Goal: Task Accomplishment & Management: Complete application form

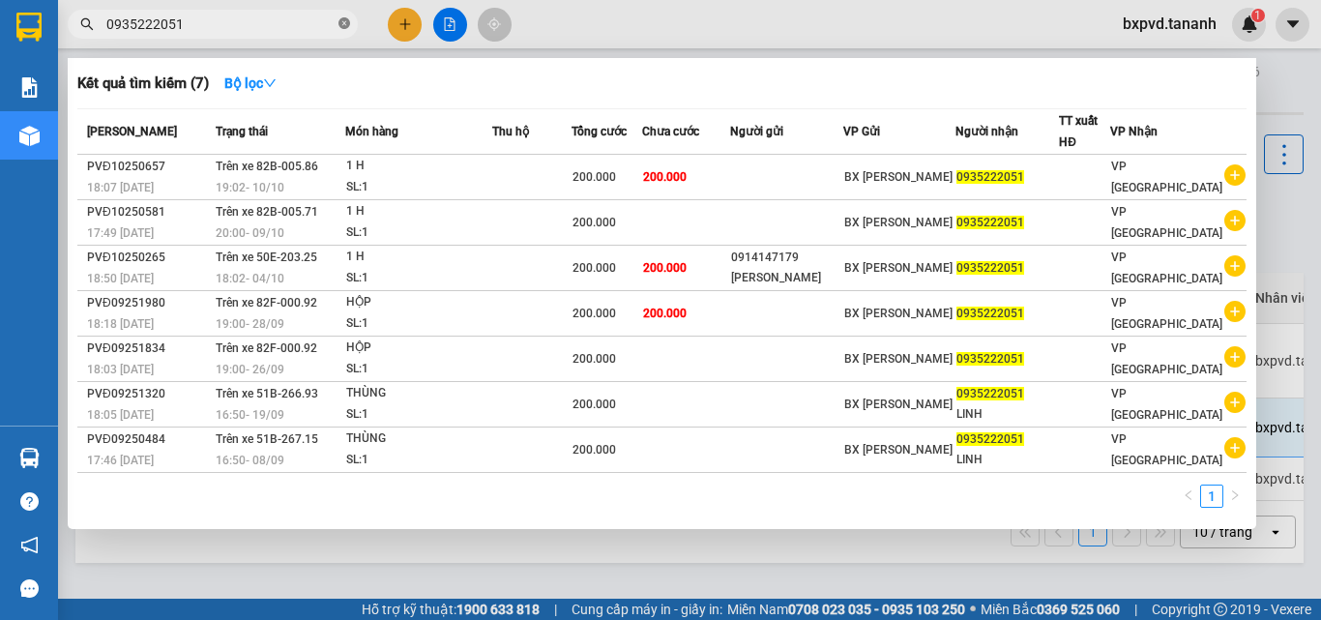
click at [341, 28] on icon "close-circle" at bounding box center [344, 23] width 12 height 12
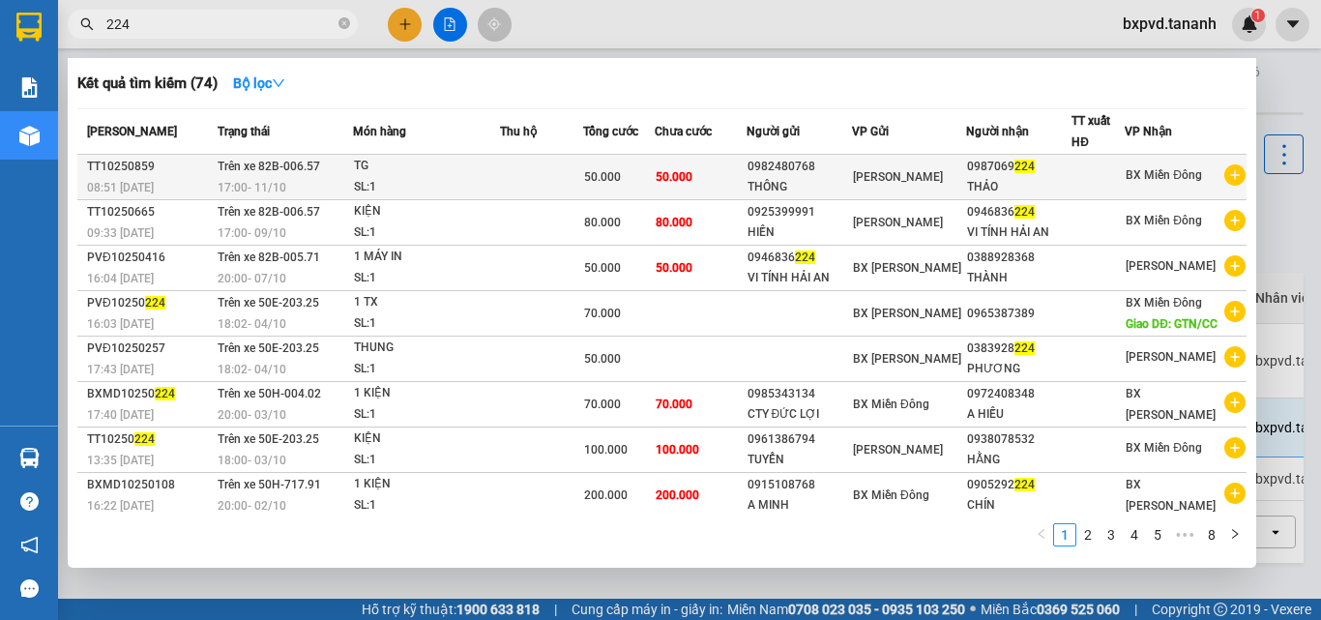
type input "224"
click at [976, 171] on div "0987069 224" at bounding box center [1019, 167] width 104 height 20
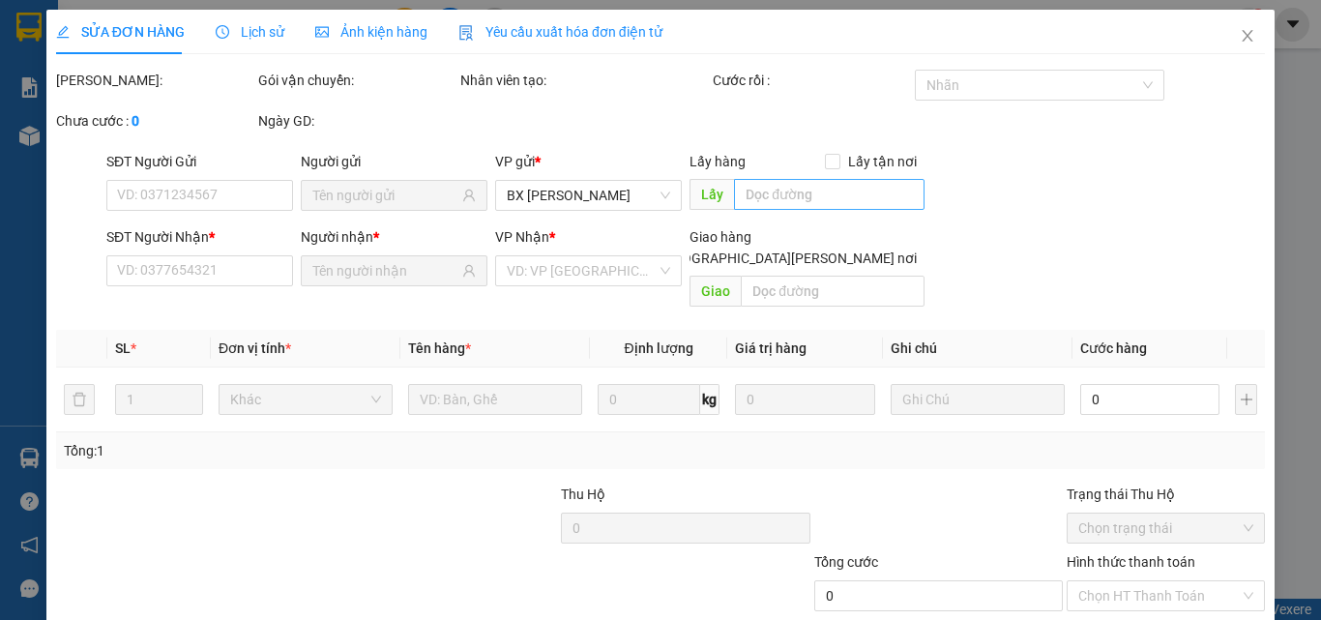
type input "0982480768"
type input "THÔNG"
type input "0987069224"
type input "THẢO"
type input "50.000"
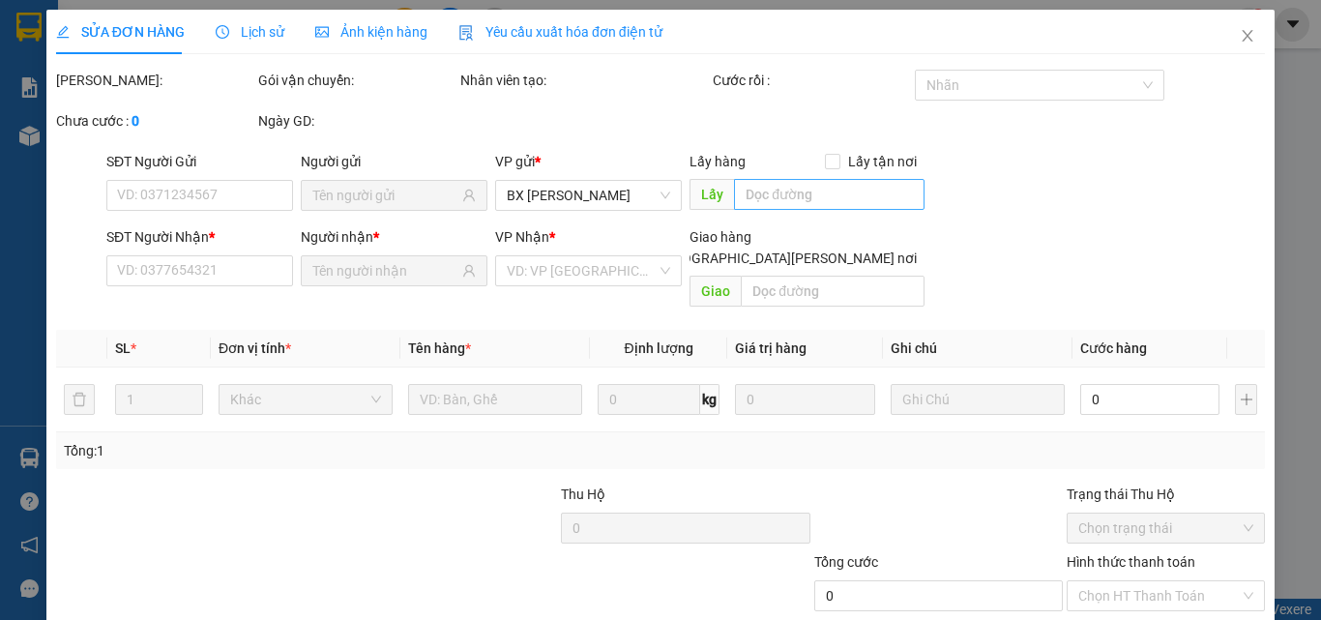
type input "50.000"
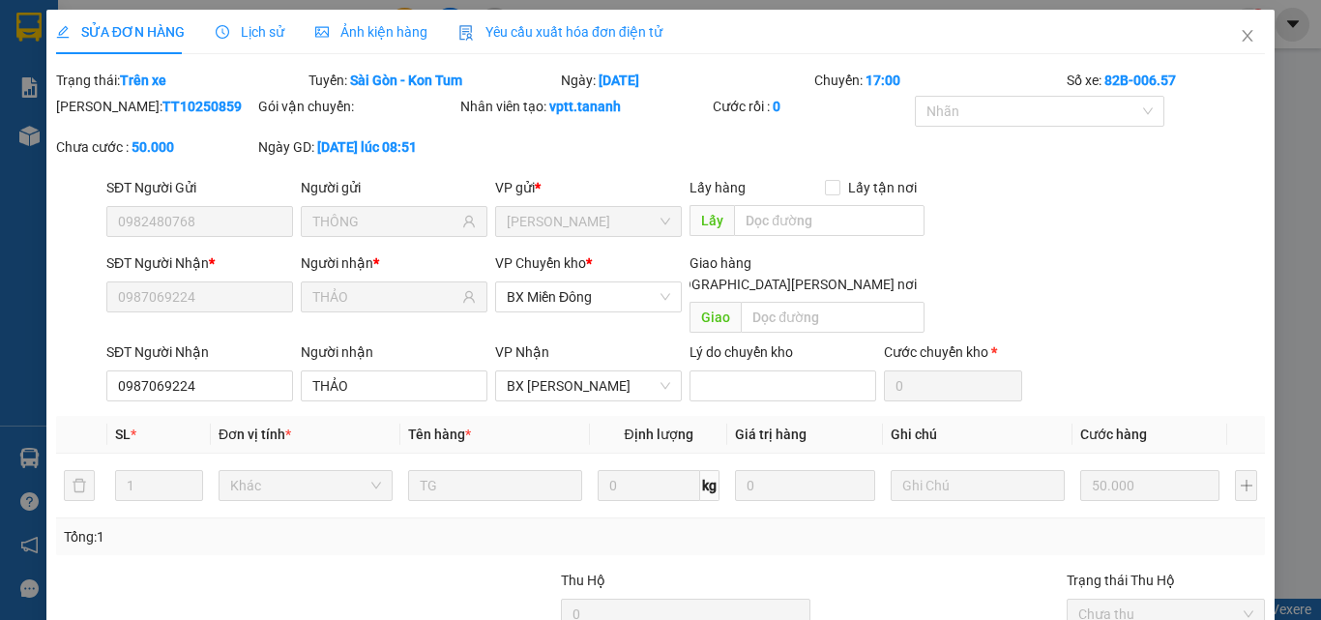
scroll to position [186, 0]
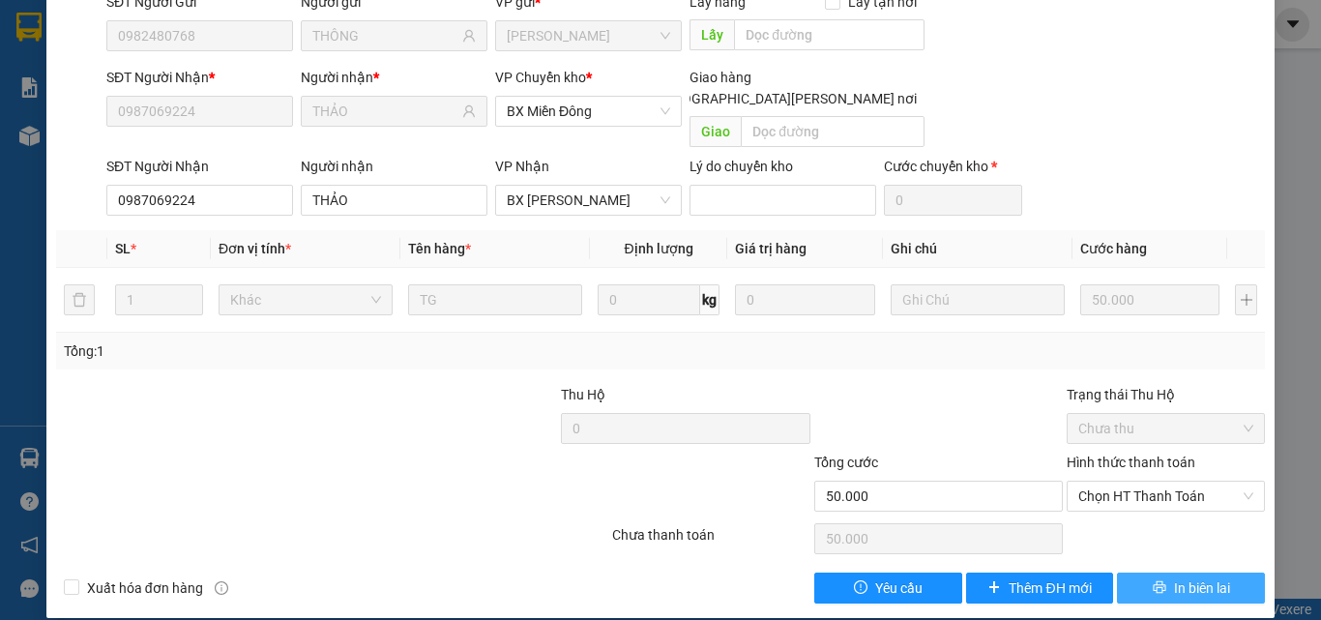
click at [1174, 577] on span "In biên lai" at bounding box center [1202, 587] width 56 height 21
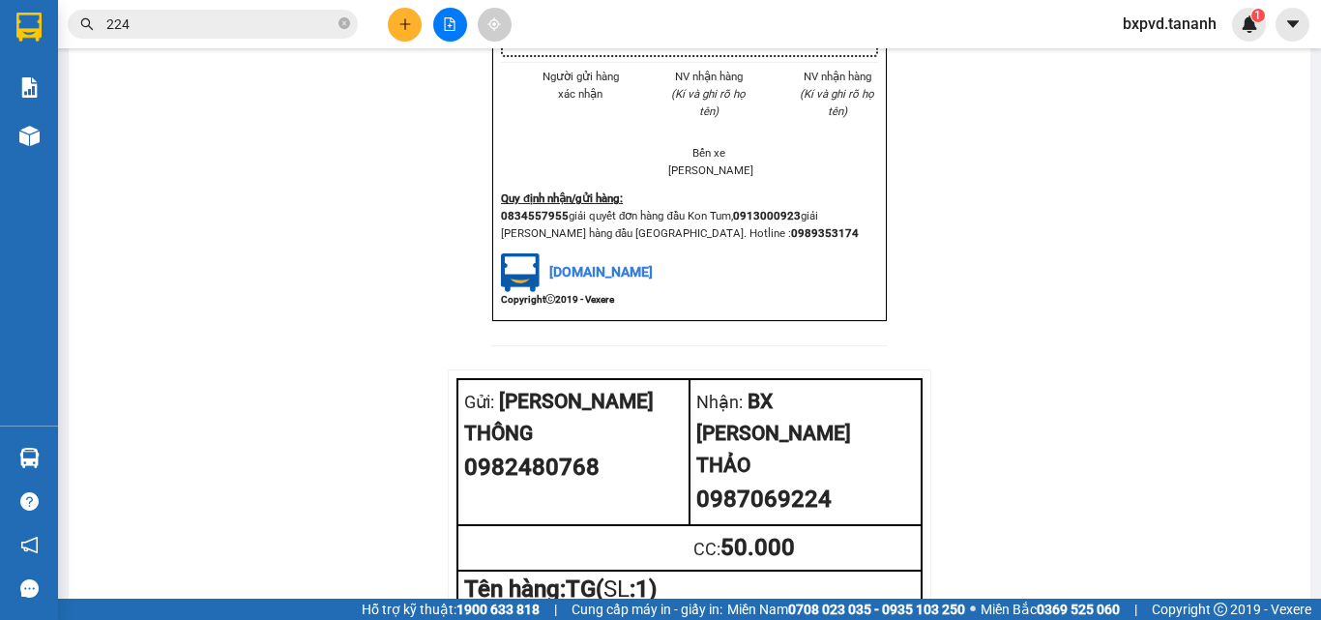
scroll to position [2180, 0]
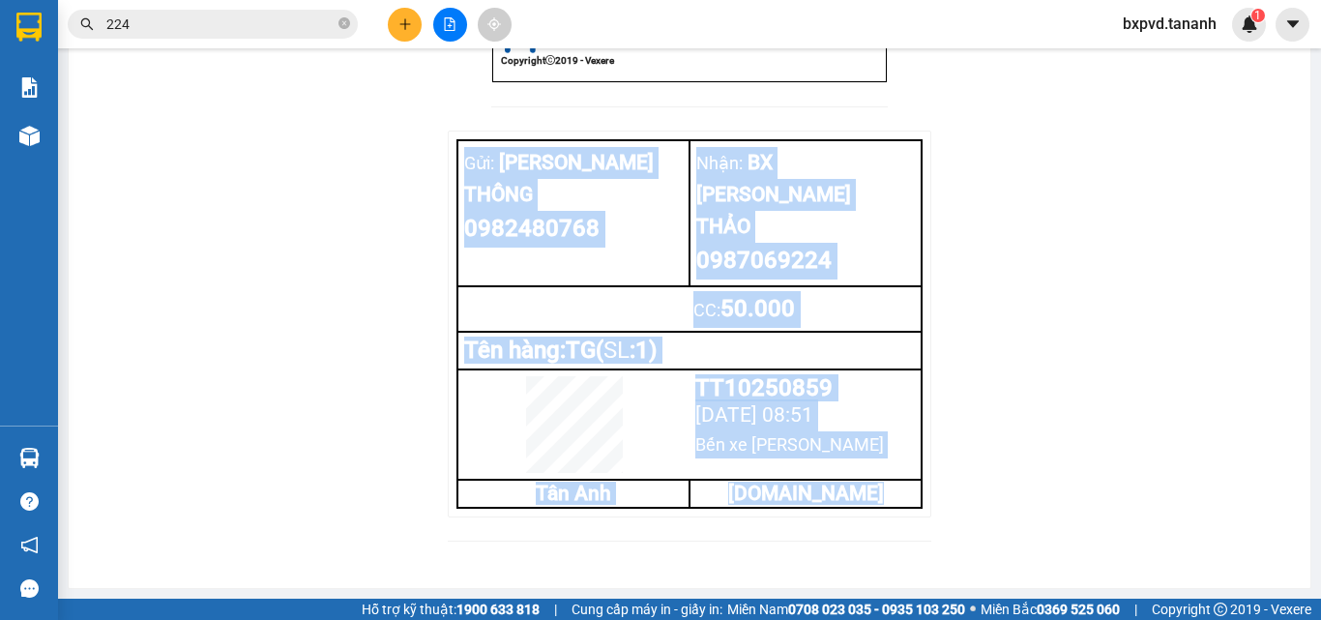
drag, startPoint x: 450, startPoint y: 141, endPoint x: 877, endPoint y: 528, distance: 576.3
click at [877, 528] on div "Gửi: [PERSON_NAME] THÔNG 0982480768 [PERSON_NAME]: BX [PERSON_NAME] [PERSON_NAM…" at bounding box center [689, 348] width 483 height 434
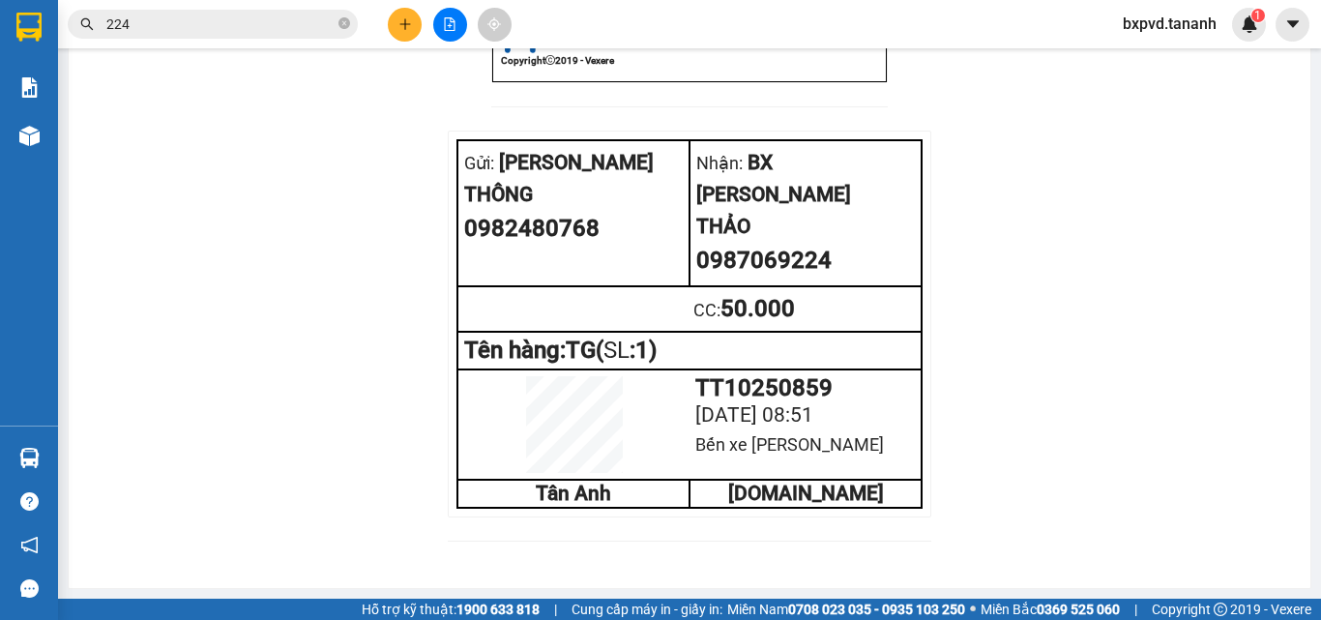
click at [448, 133] on div "Gửi: [PERSON_NAME] THÔNG 0982480768 [PERSON_NAME]: BX [PERSON_NAME] [PERSON_NAM…" at bounding box center [689, 324] width 483 height 387
click at [401, 25] on icon "plus" at bounding box center [405, 24] width 14 height 14
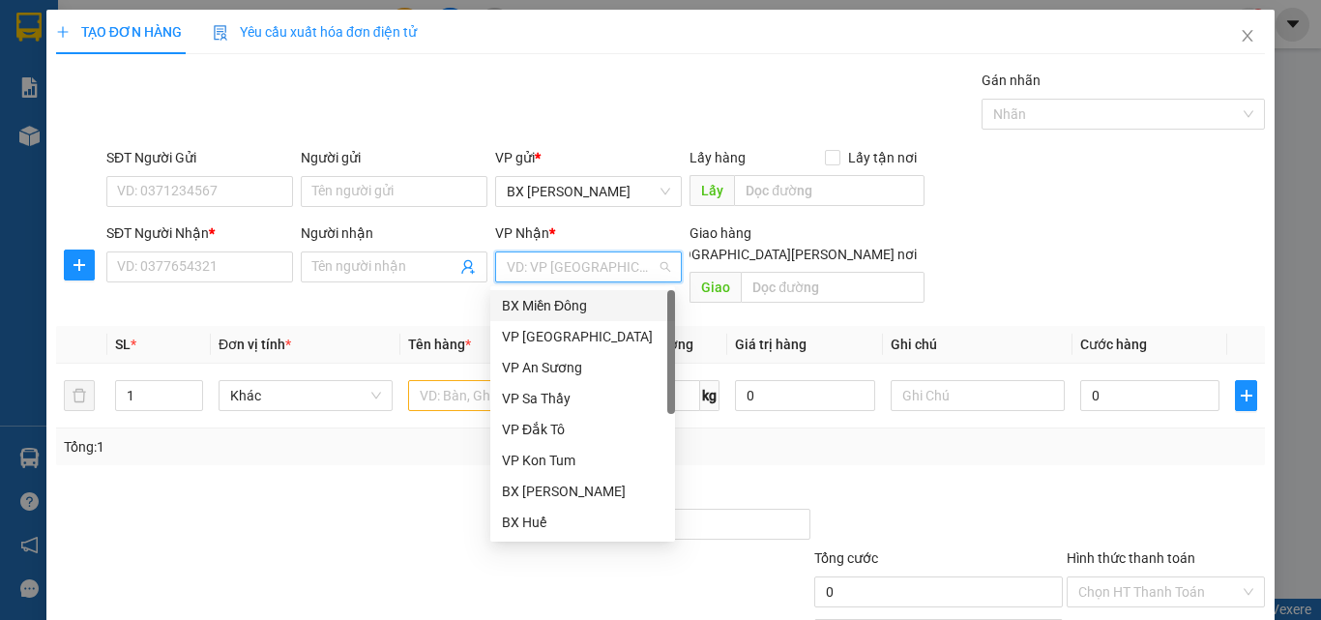
click at [636, 264] on input "search" at bounding box center [582, 266] width 150 height 29
click at [592, 363] on div "VP An Sương" at bounding box center [582, 367] width 161 height 21
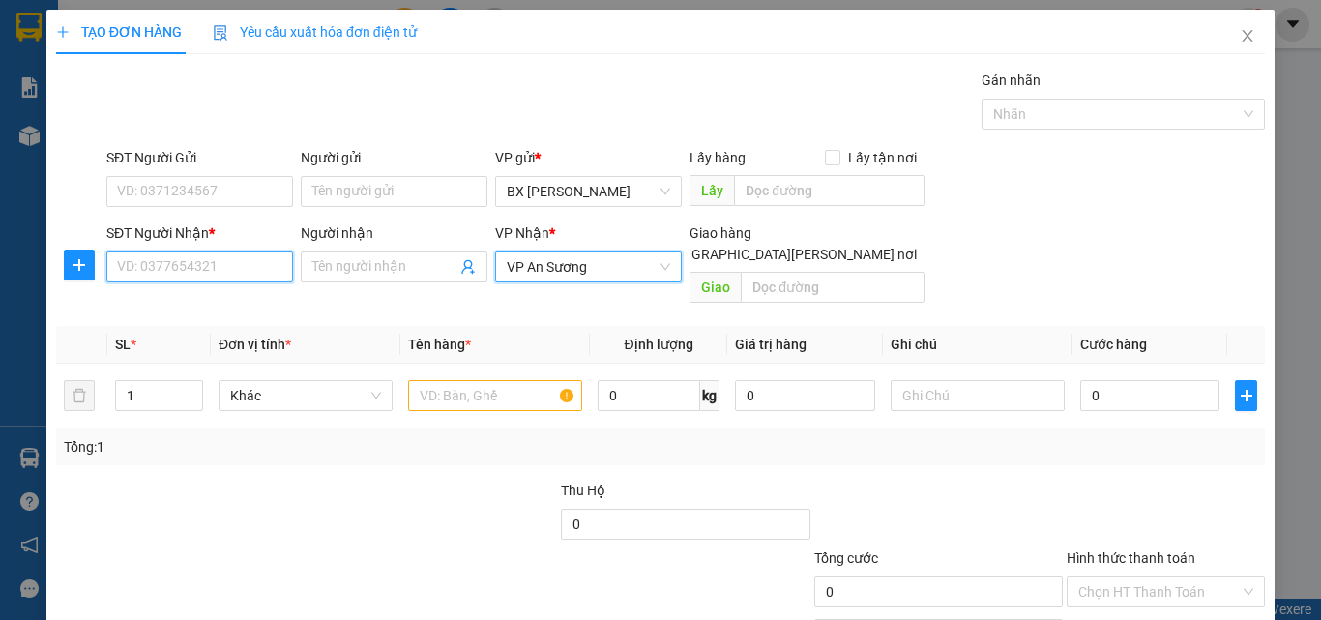
click at [221, 268] on input "SĐT Người Nhận *" at bounding box center [199, 266] width 187 height 31
click at [149, 264] on input "093243242" at bounding box center [199, 266] width 187 height 31
type input "0932043242"
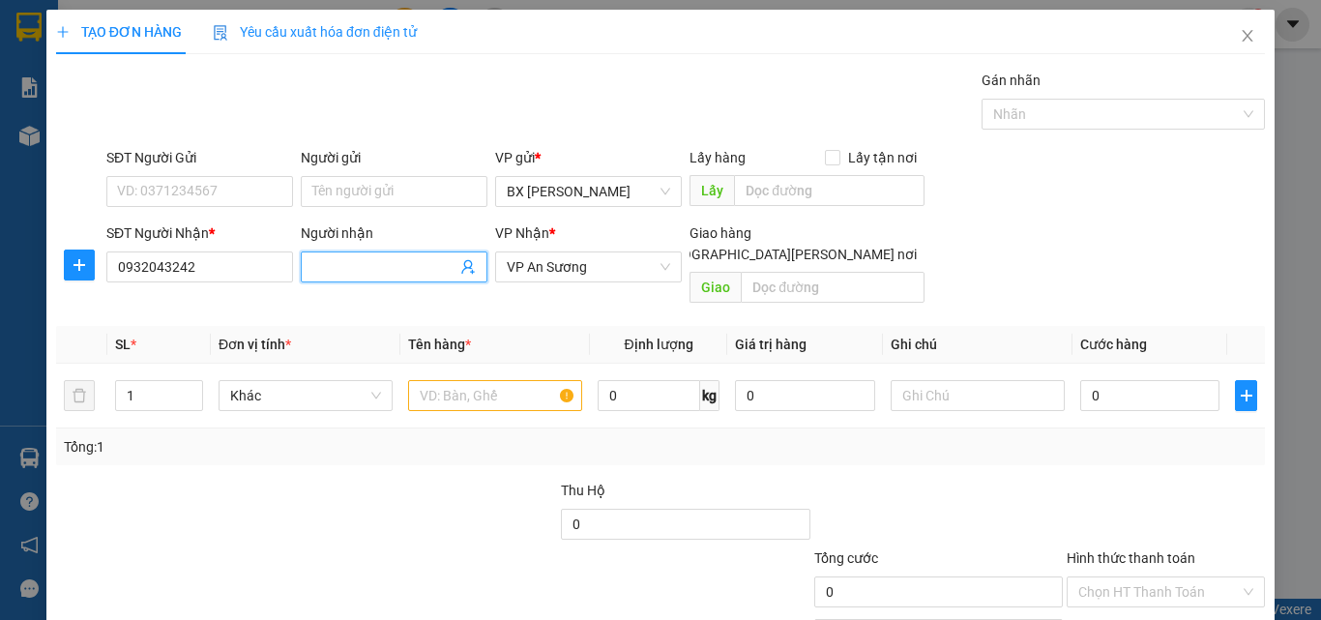
click at [342, 264] on input "Người nhận" at bounding box center [384, 266] width 144 height 21
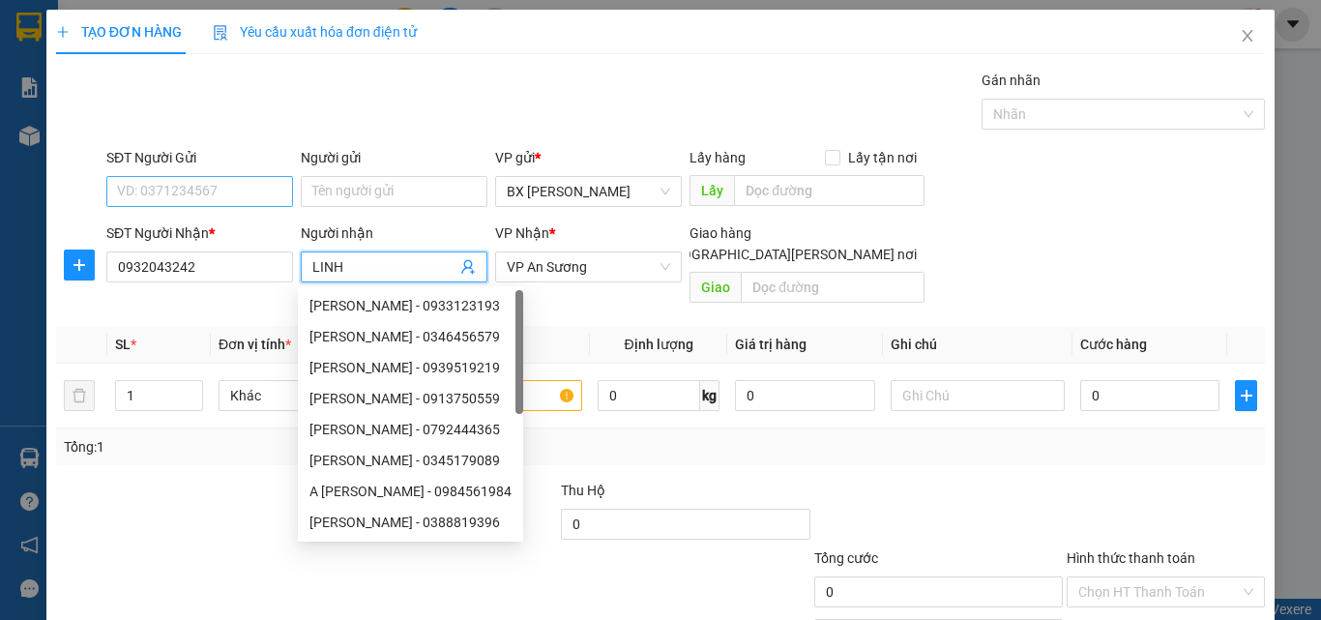
type input "LINH"
click at [246, 196] on input "SĐT Người Gửi" at bounding box center [199, 191] width 187 height 31
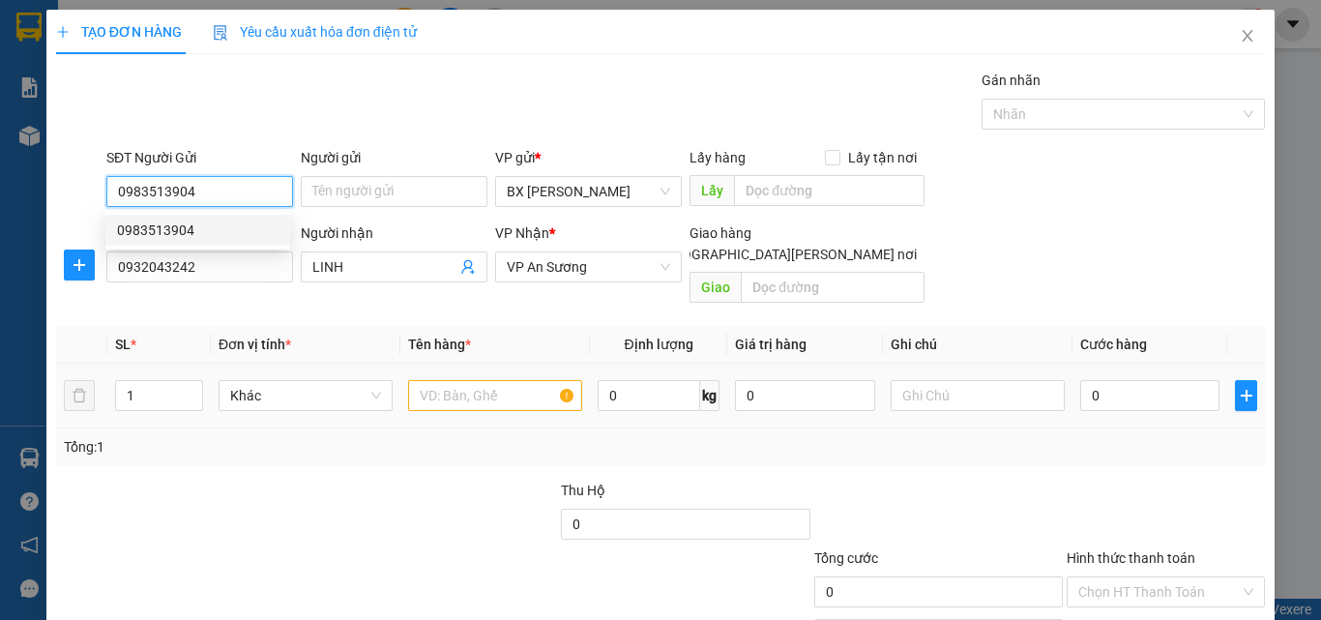
type input "0983513904"
click at [442, 380] on input "text" at bounding box center [495, 395] width 174 height 31
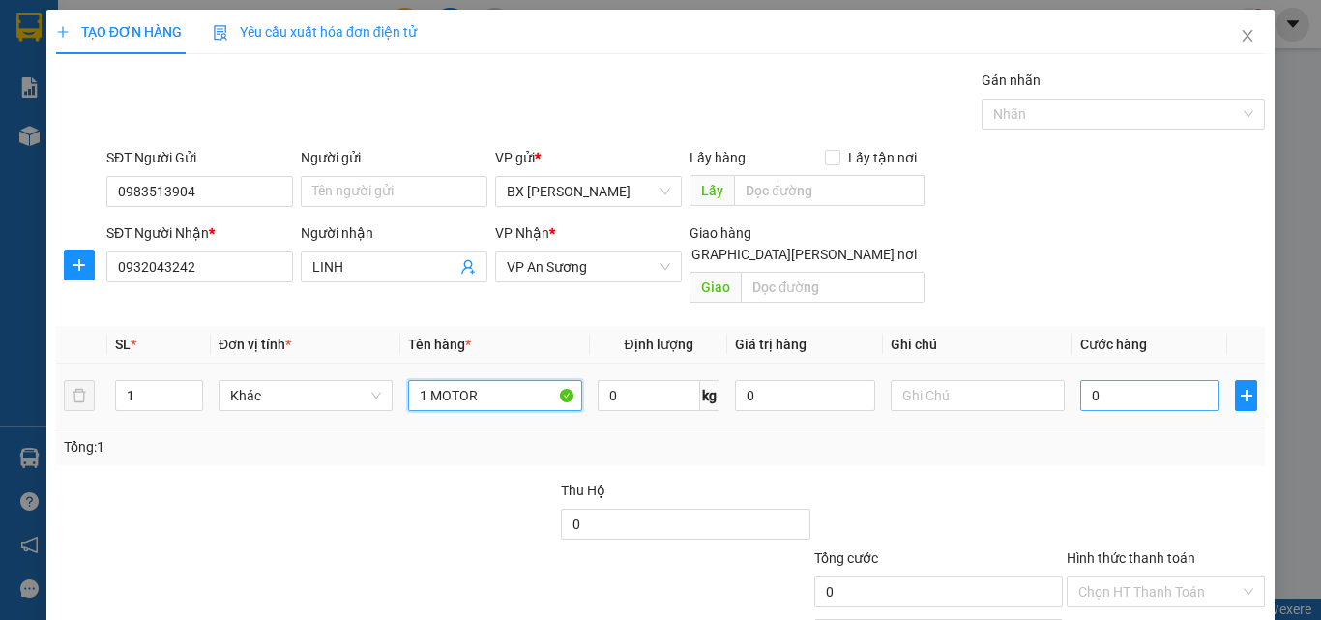
type input "1 MOTOR"
click at [1097, 380] on input "0" at bounding box center [1149, 395] width 139 height 31
type input "1"
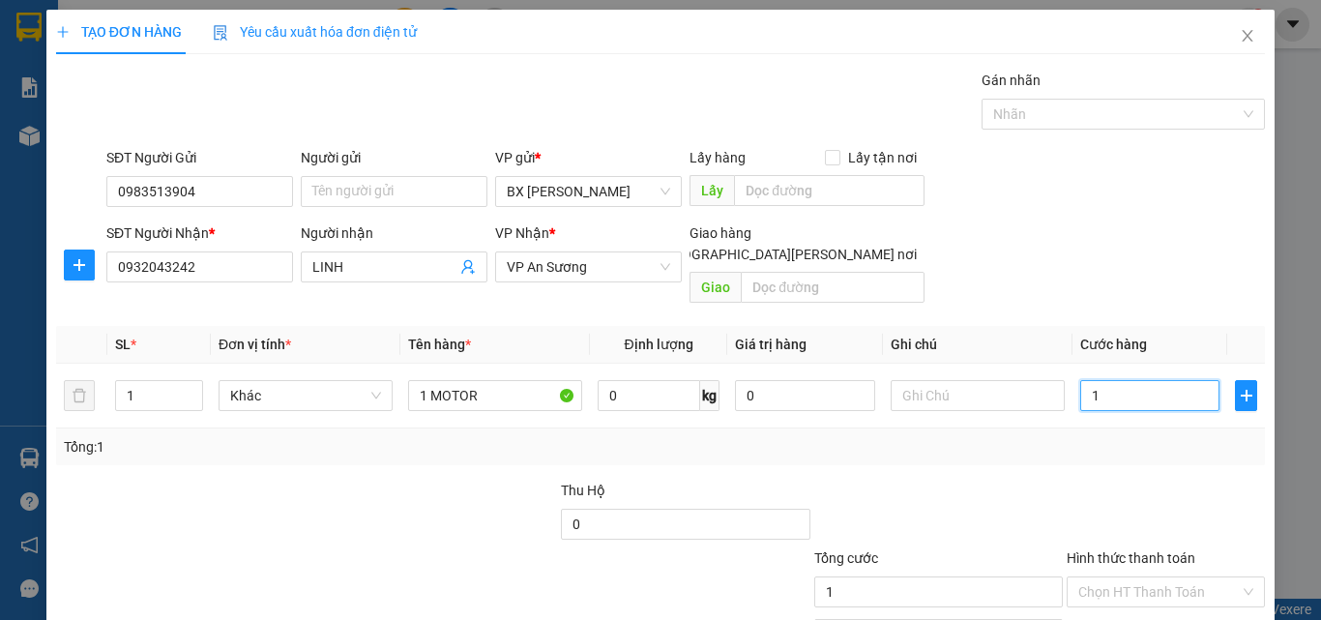
type input "10"
type input "100"
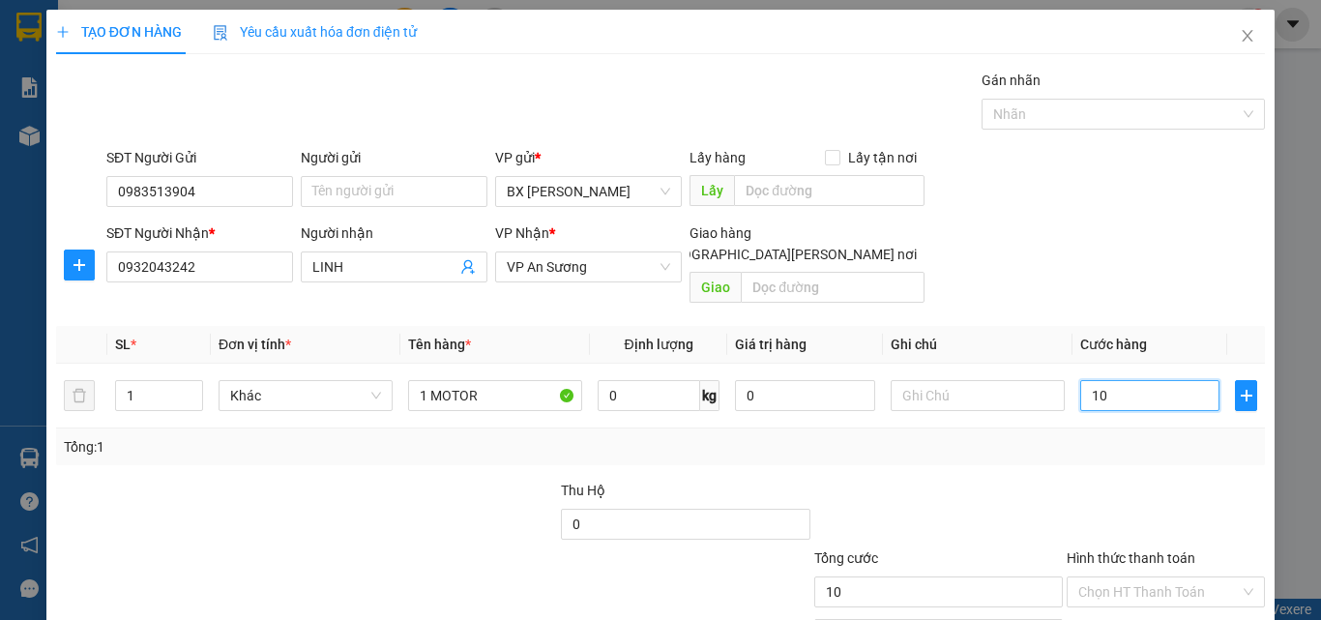
type input "100"
type input "100.000"
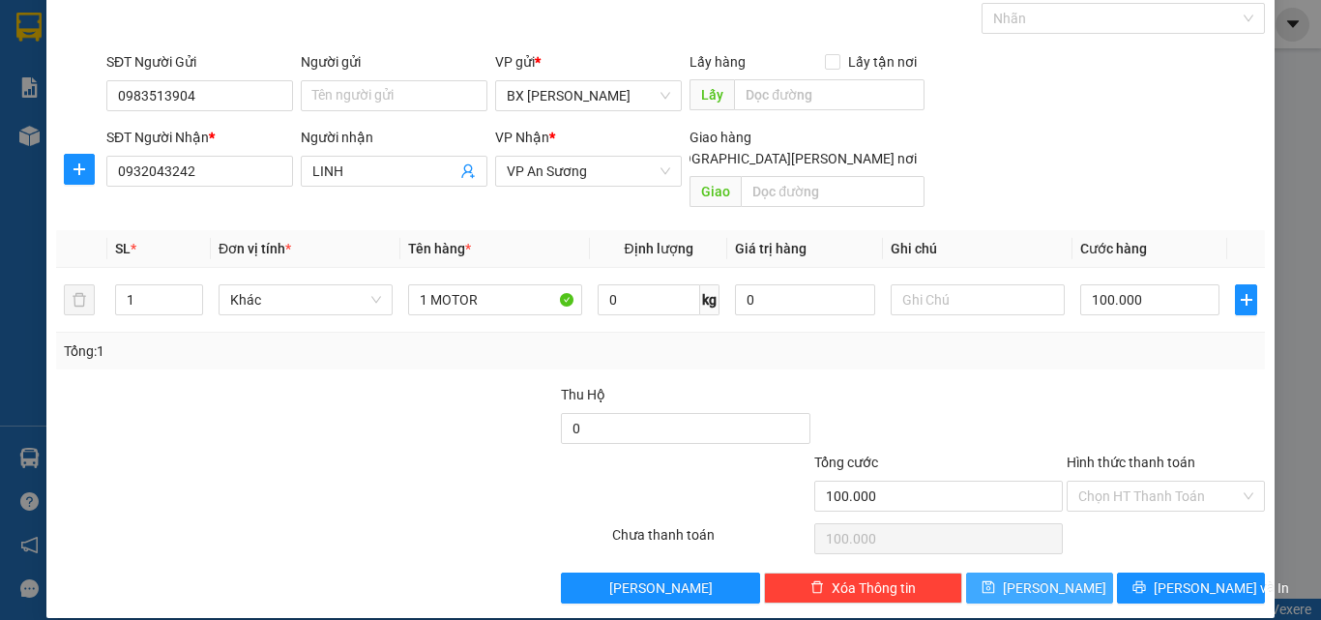
click at [1048, 577] on span "[PERSON_NAME]" at bounding box center [1054, 587] width 103 height 21
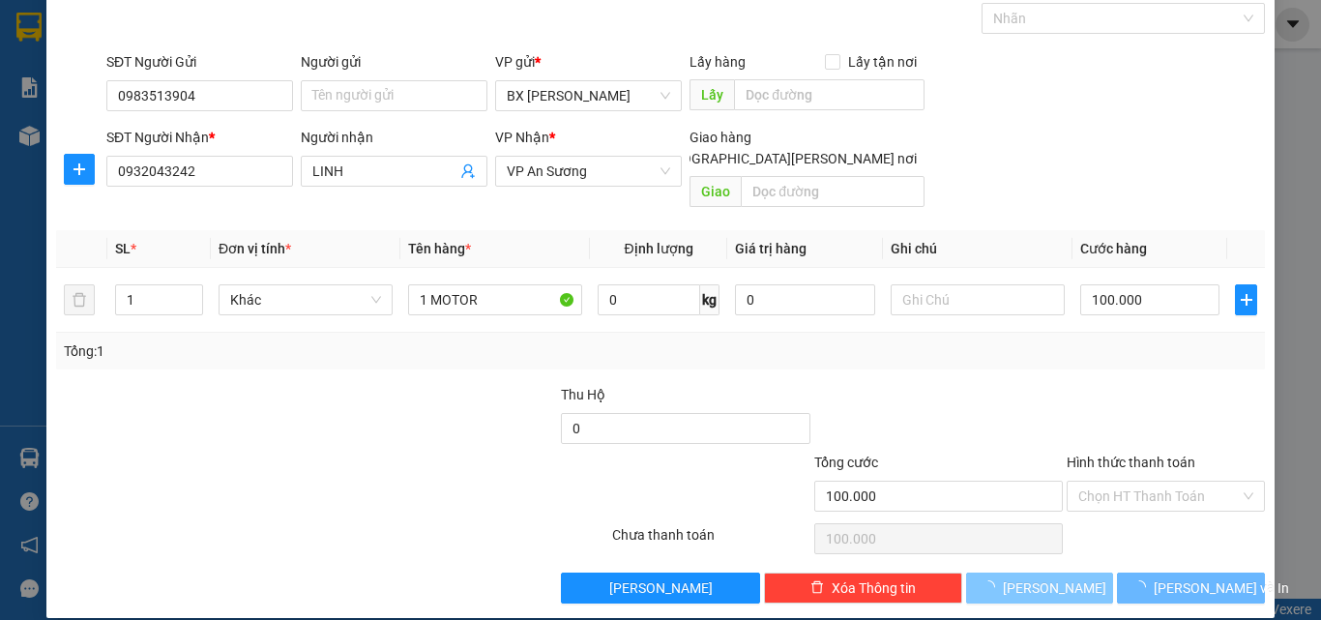
type input "0"
